Goal: Task Accomplishment & Management: Complete application form

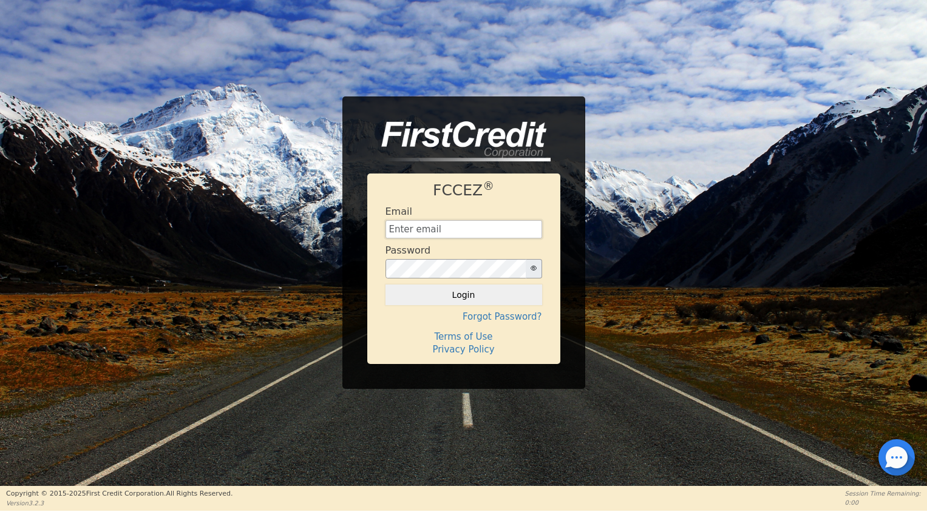
click at [476, 225] on input "text" at bounding box center [463, 229] width 157 height 18
type input "[EMAIL_ADDRESS][DOMAIN_NAME]"
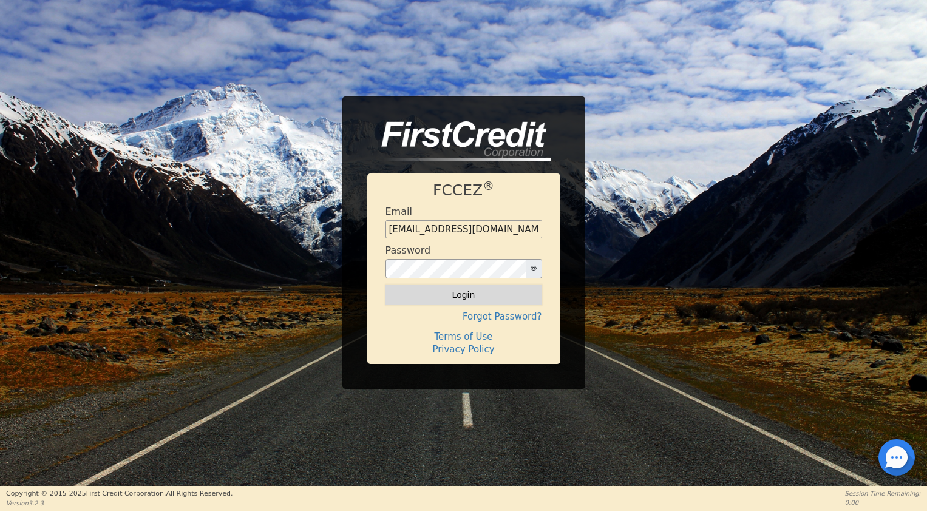
click at [477, 292] on button "Login" at bounding box center [463, 295] width 157 height 21
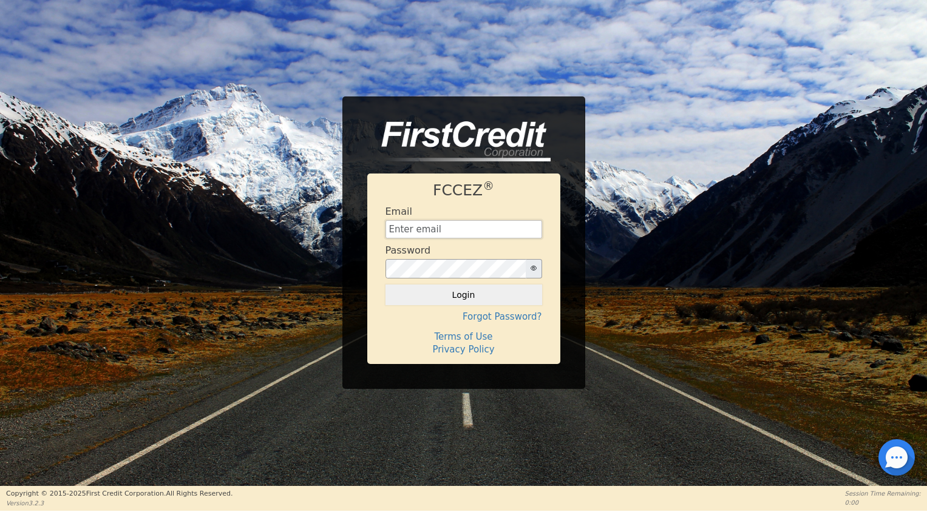
click at [433, 227] on input "text" at bounding box center [463, 229] width 157 height 18
type input "financing@showthebow.info"
click at [470, 299] on button "Login" at bounding box center [463, 295] width 157 height 21
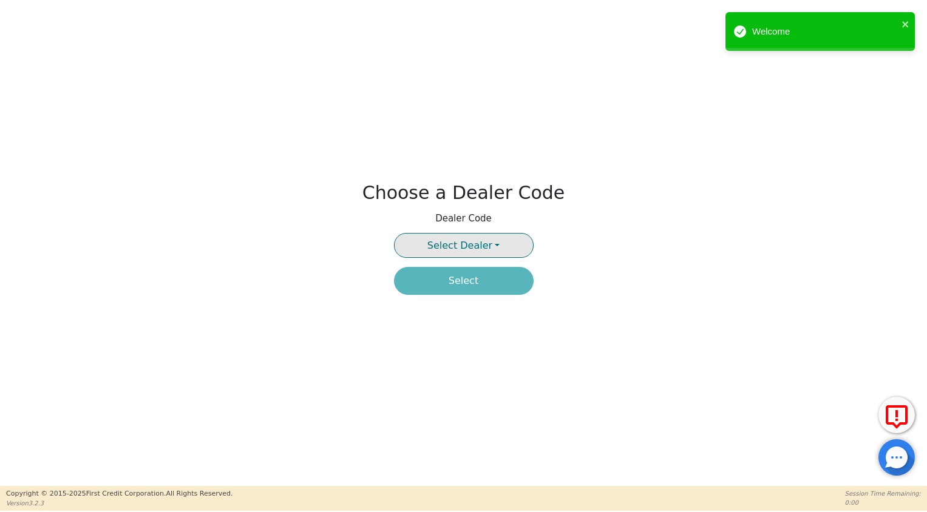
click at [473, 237] on button "Select Dealer" at bounding box center [464, 245] width 140 height 25
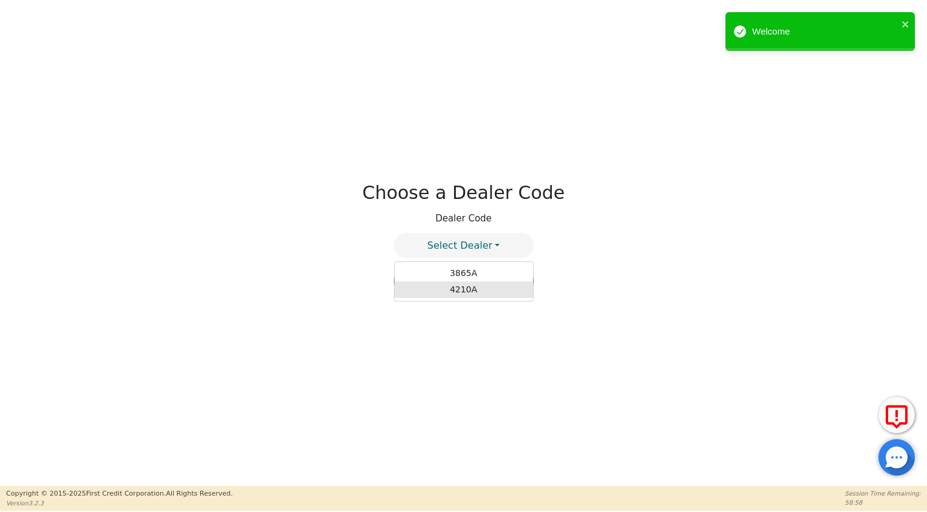
click at [470, 293] on link "4210A" at bounding box center [464, 290] width 138 height 16
click at [471, 285] on button "Select" at bounding box center [464, 281] width 140 height 28
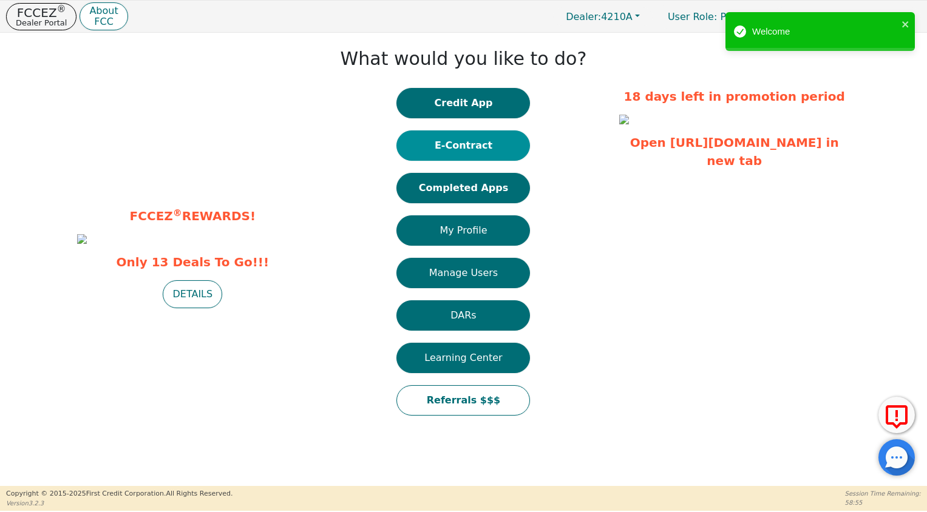
click at [460, 137] on button "E-Contract" at bounding box center [463, 145] width 134 height 30
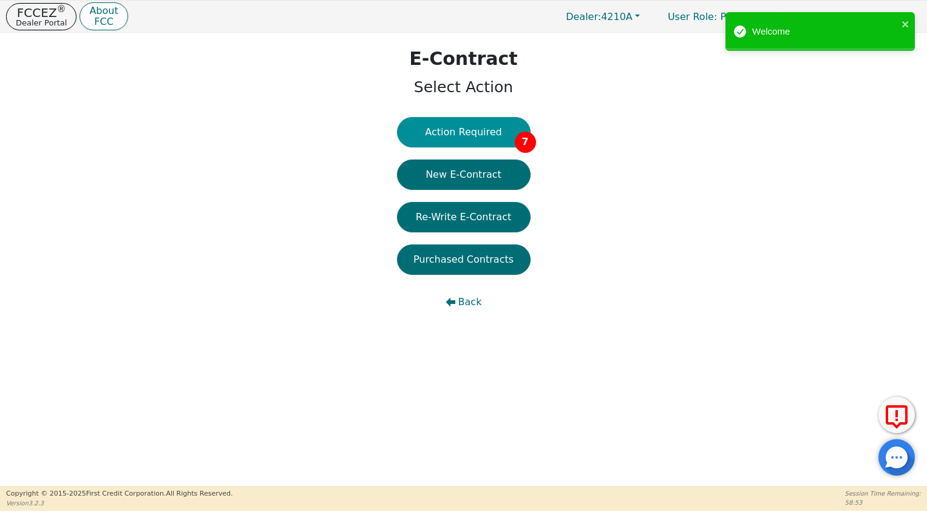
click at [468, 134] on button "Action Required 7" at bounding box center [464, 132] width 134 height 30
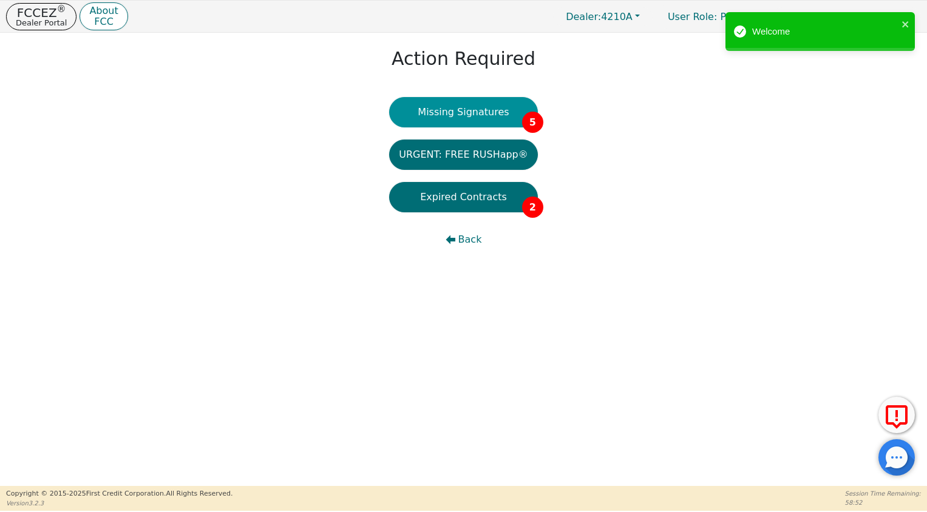
click at [470, 114] on button "Missing Signatures 5" at bounding box center [463, 112] width 149 height 30
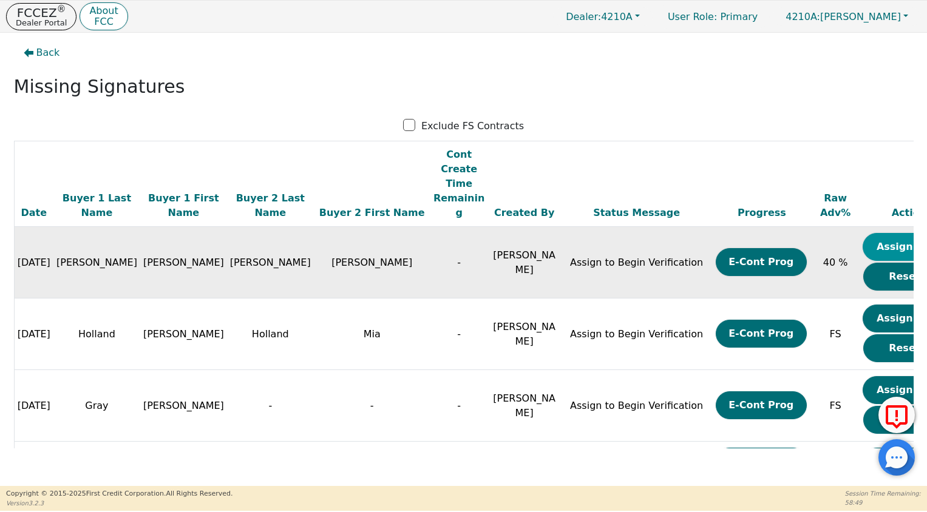
click at [862, 233] on button "Assign Now" at bounding box center [907, 247] width 91 height 28
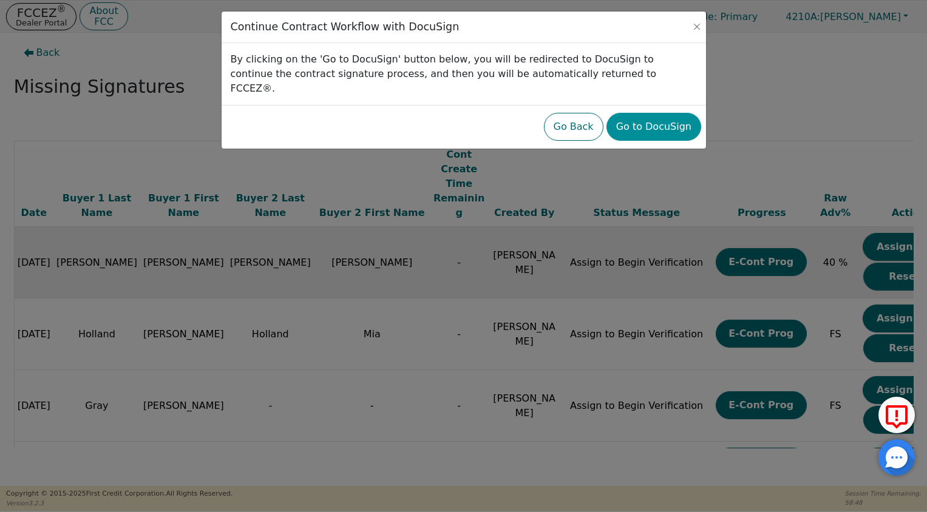
click at [652, 120] on button "Go to DocuSign" at bounding box center [653, 127] width 95 height 28
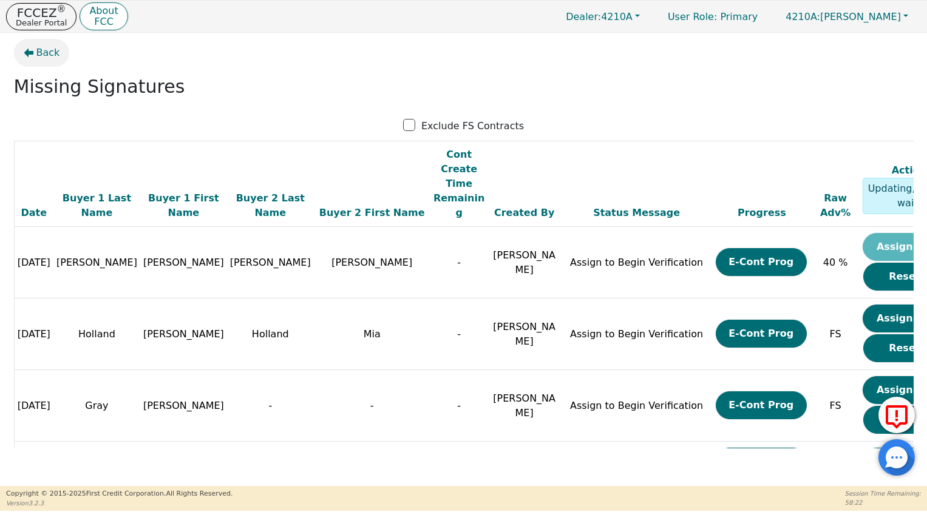
click at [38, 55] on span "Back" at bounding box center [48, 53] width 24 height 15
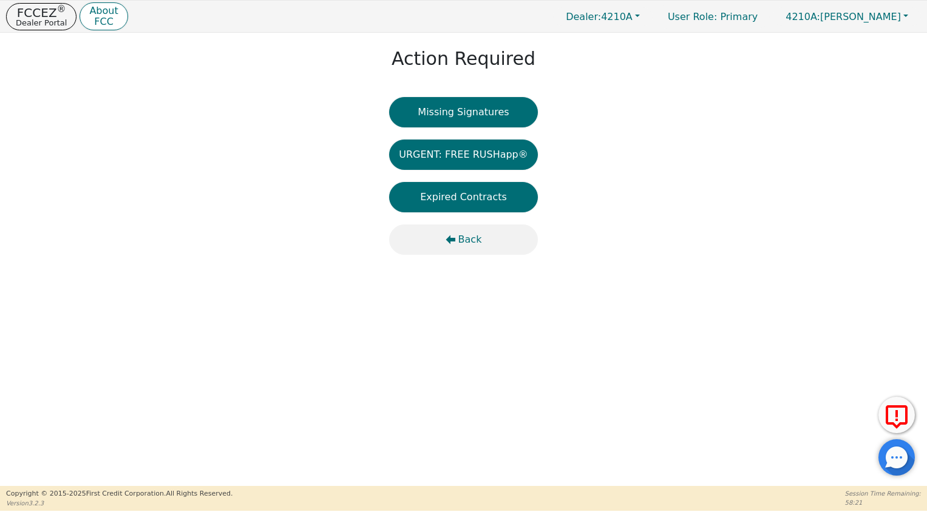
click at [475, 242] on span "Back" at bounding box center [470, 239] width 24 height 15
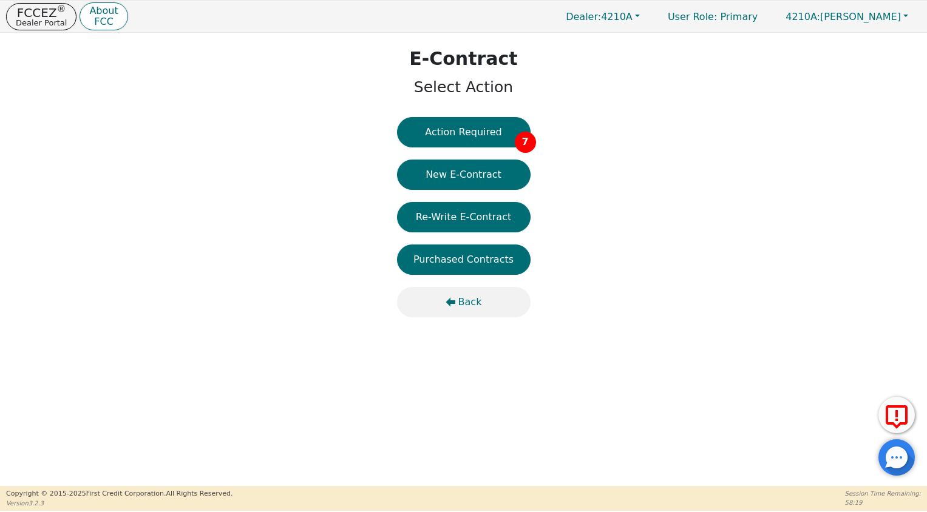
click at [466, 310] on button "Back" at bounding box center [464, 302] width 134 height 30
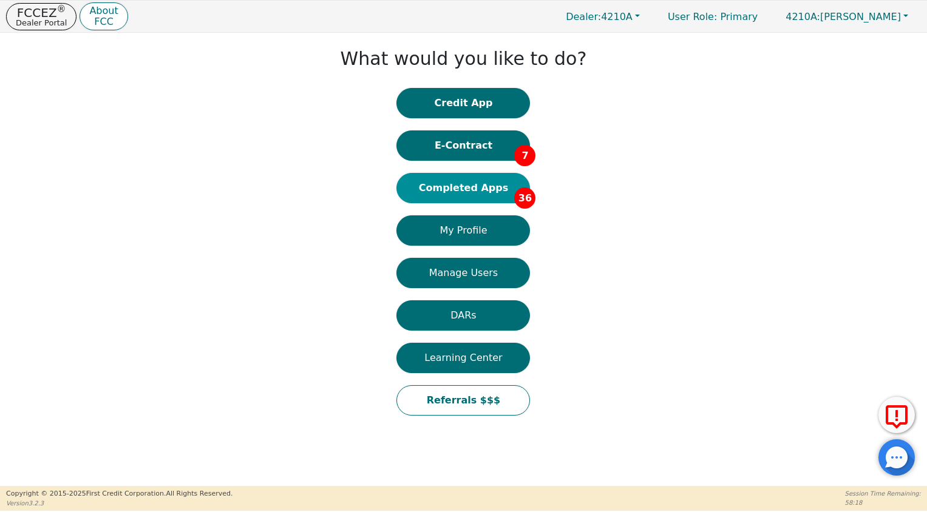
click at [457, 193] on button "Completed Apps 36" at bounding box center [463, 188] width 134 height 30
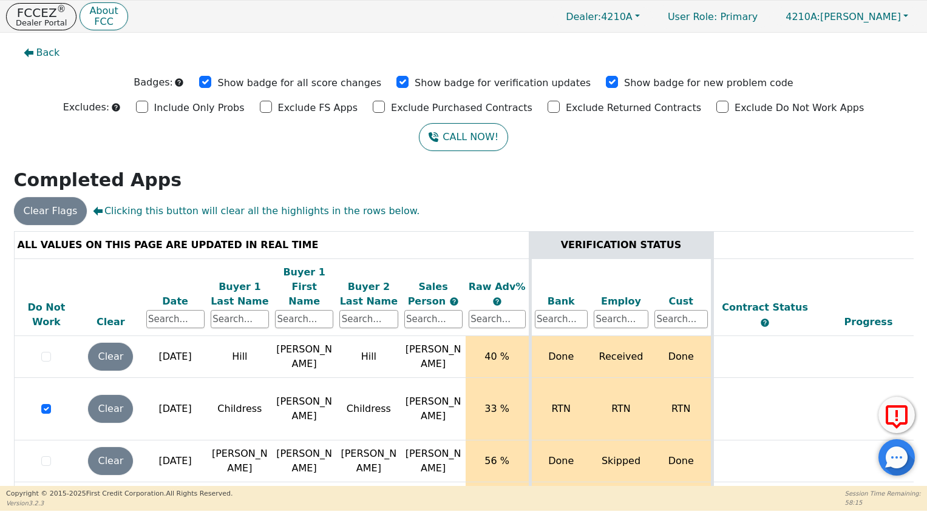
click at [175, 294] on div "Date" at bounding box center [175, 301] width 58 height 15
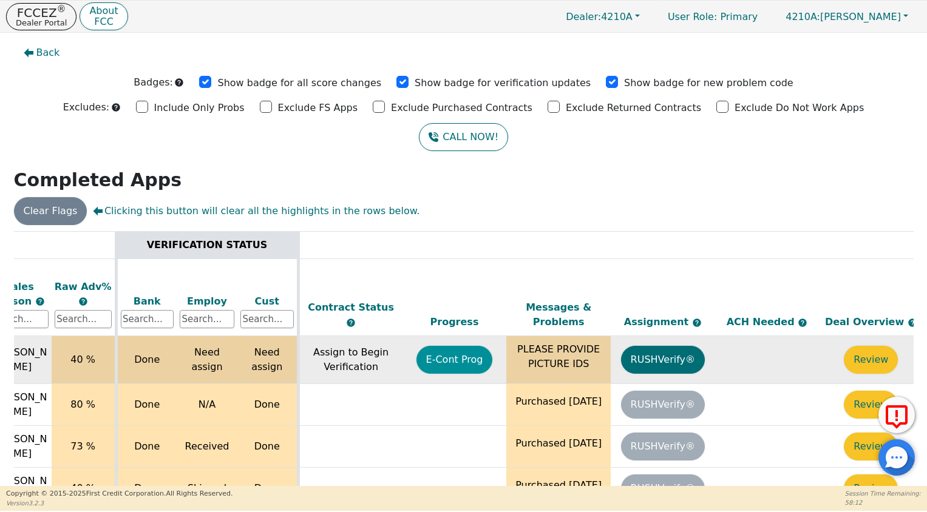
scroll to position [0, 432]
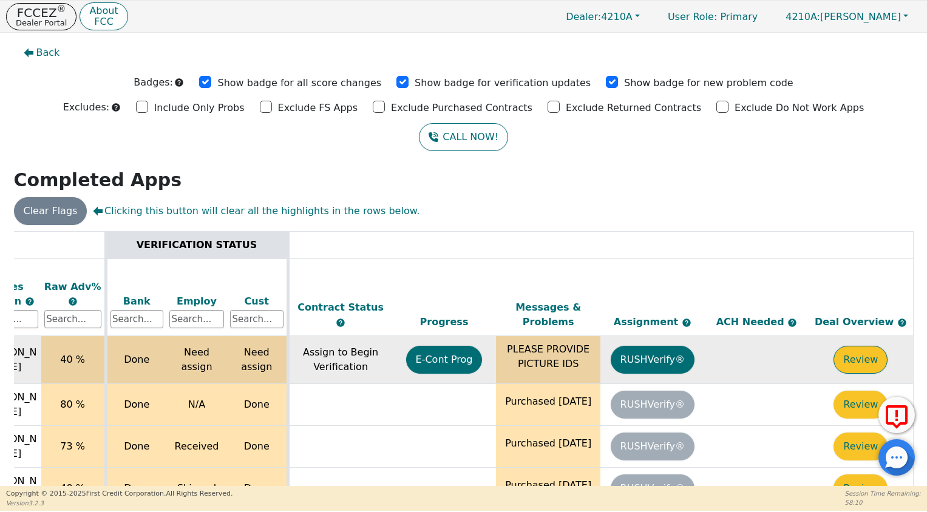
click at [869, 349] on button "Review" at bounding box center [860, 360] width 54 height 28
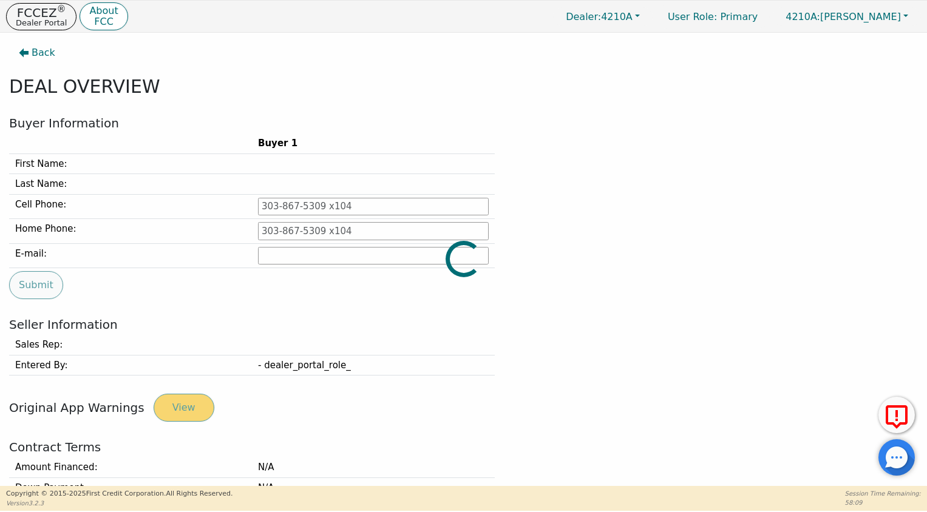
type input "865-599-3753"
type input "26larrydaniel46@gmail.com"
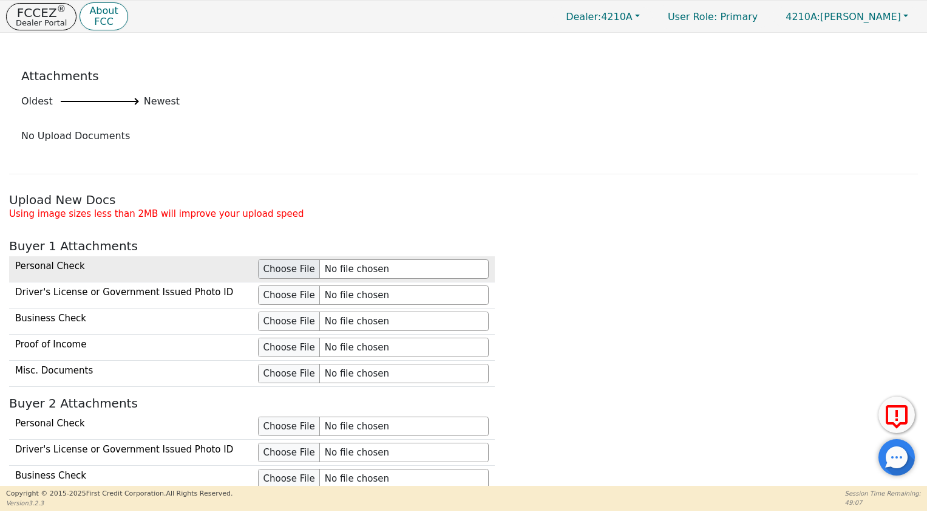
scroll to position [810, 0]
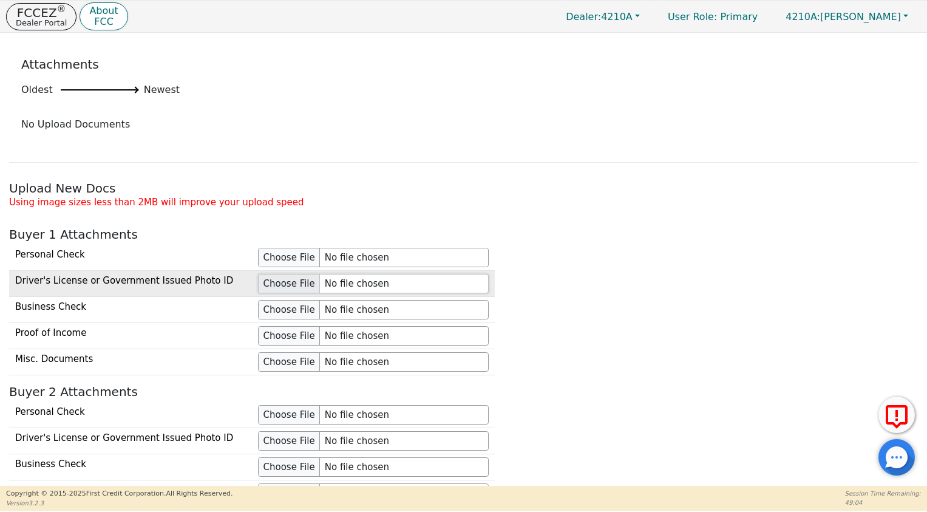
click at [290, 285] on input "file" at bounding box center [373, 283] width 231 height 19
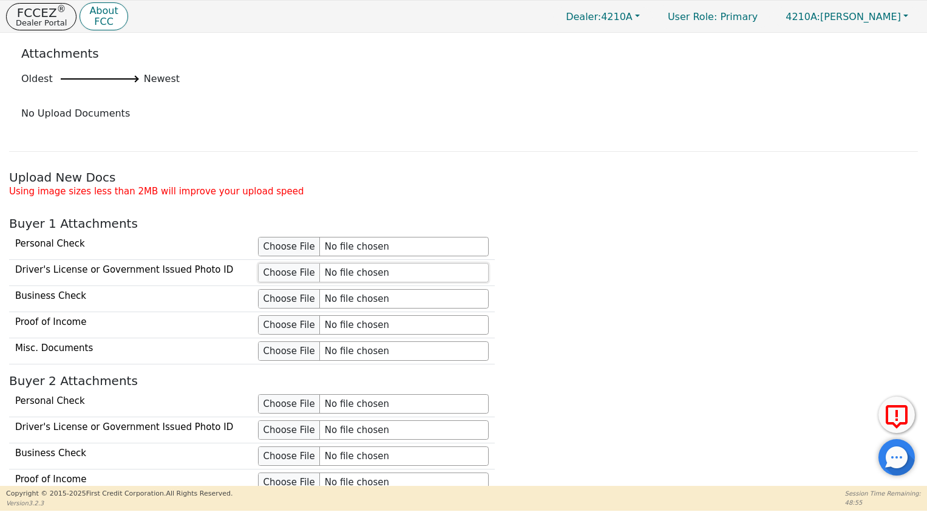
scroll to position [833, 0]
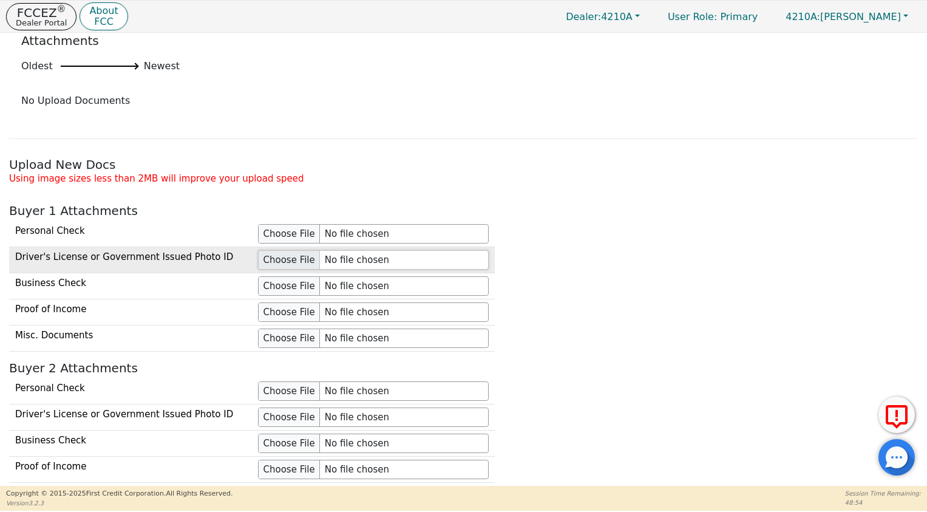
click at [304, 259] on input "file" at bounding box center [373, 259] width 231 height 19
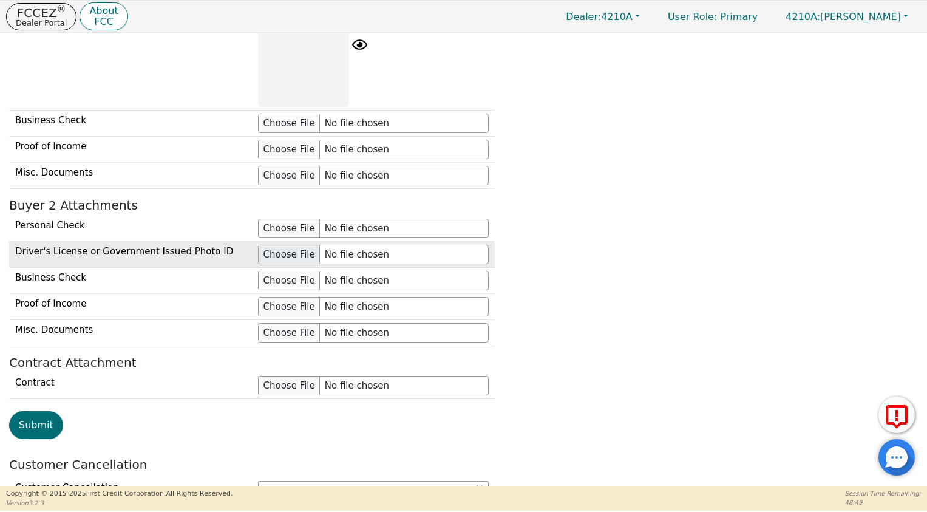
scroll to position [1068, 0]
click at [280, 254] on input "file" at bounding box center [373, 253] width 231 height 19
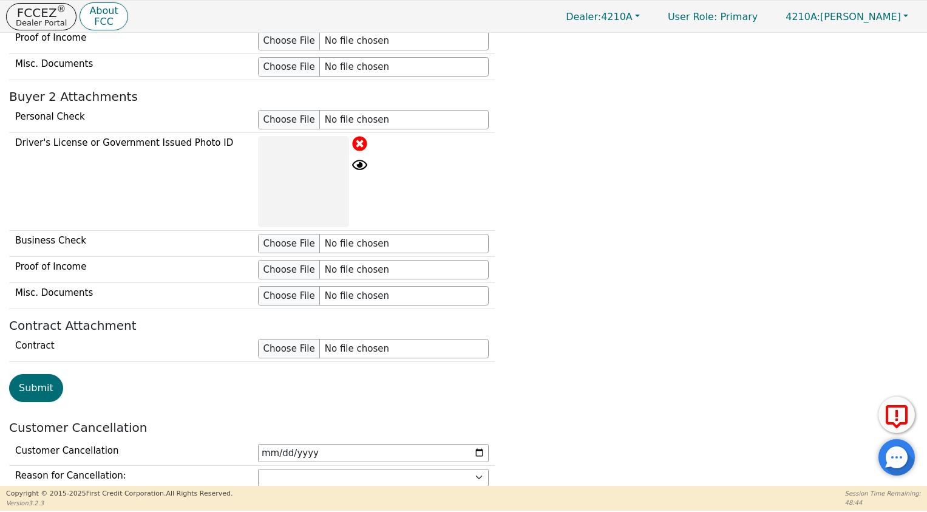
scroll to position [1248, 0]
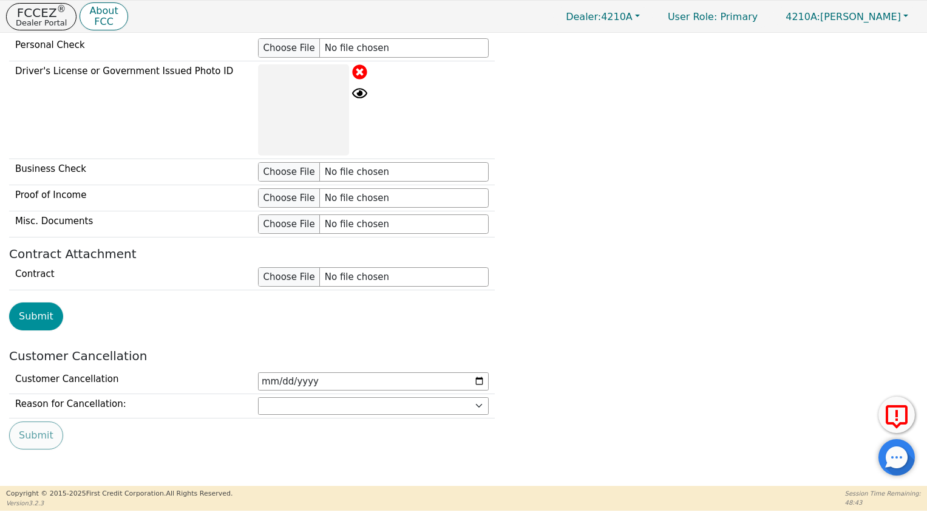
click at [36, 315] on button "Submit" at bounding box center [36, 316] width 54 height 28
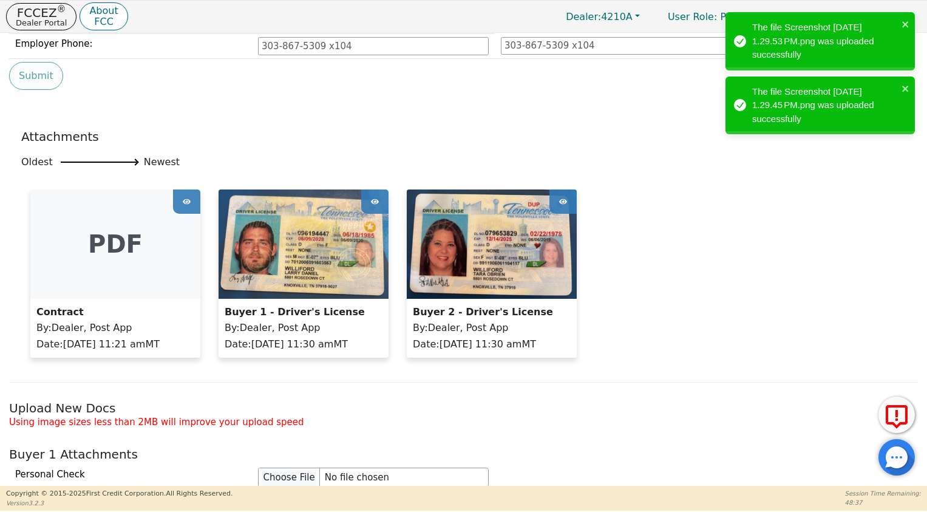
scroll to position [709, 0]
